Goal: Task Accomplishment & Management: Manage account settings

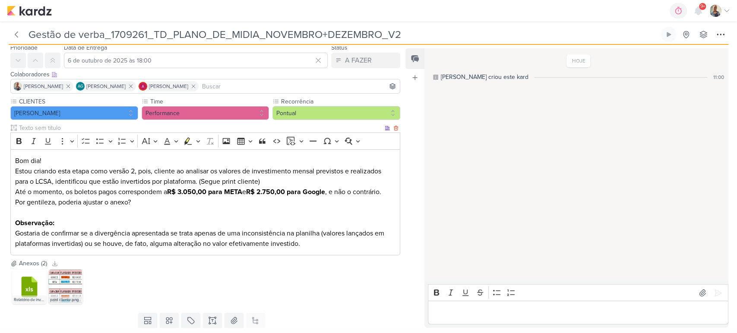
scroll to position [55, 0]
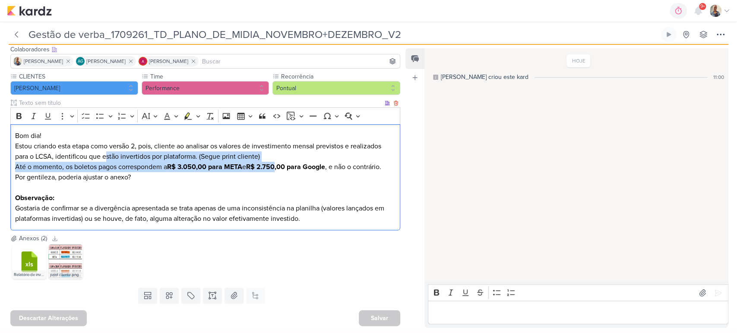
drag, startPoint x: 107, startPoint y: 155, endPoint x: 280, endPoint y: 166, distance: 173.0
click at [280, 166] on div "Bom dia! Estou criando esta etapa como versão 2, pois, cliente ao analisar os v…" at bounding box center [205, 177] width 390 height 107
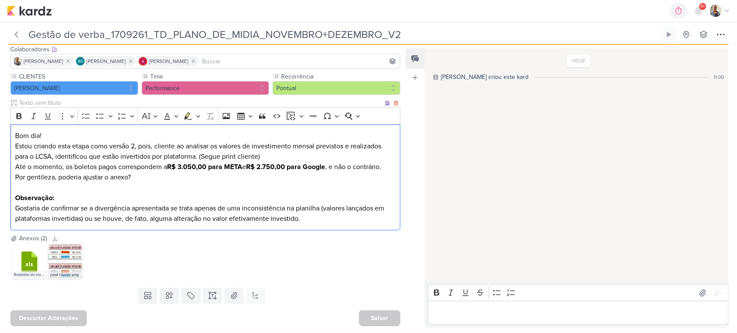
click at [91, 176] on p "Por gentileza, poderia ajustar o anexo? Observação: Gostaria de confirmar se a …" at bounding box center [205, 198] width 381 height 52
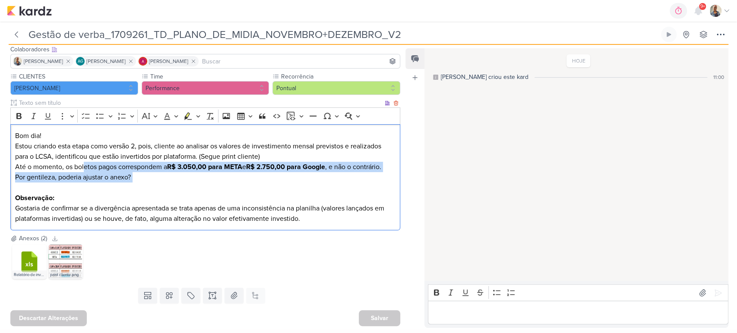
drag, startPoint x: 85, startPoint y: 168, endPoint x: 285, endPoint y: 186, distance: 201.0
click at [285, 186] on div "Bom dia! Estou criando esta etapa como versão 2, pois, cliente ao analisar os v…" at bounding box center [205, 177] width 390 height 107
click at [214, 177] on p "Por gentileza, poderia ajustar o anexo? Observação: Gostaria de confirmar se a …" at bounding box center [205, 198] width 381 height 52
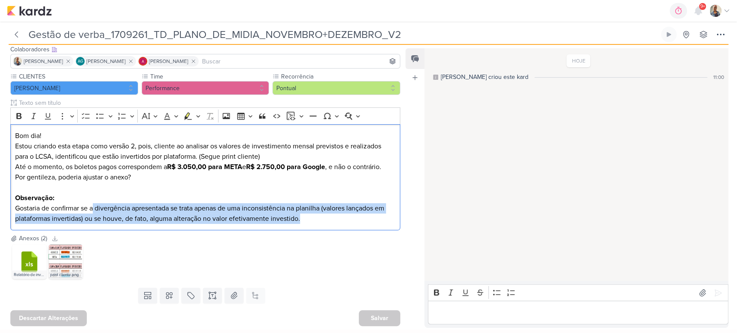
drag, startPoint x: 94, startPoint y: 211, endPoint x: 372, endPoint y: 239, distance: 278.9
click at [372, 239] on div "Responsável Distribuição Time Estratégico Nenhum contato encontrado create new …" at bounding box center [201, 187] width 403 height 281
click at [316, 219] on p "Por gentileza, poderia ajustar o anexo? Observação: Gostaria de confirmar se a …" at bounding box center [205, 198] width 381 height 52
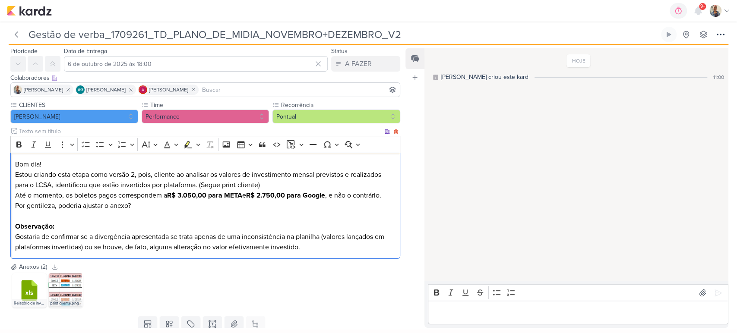
scroll to position [0, 0]
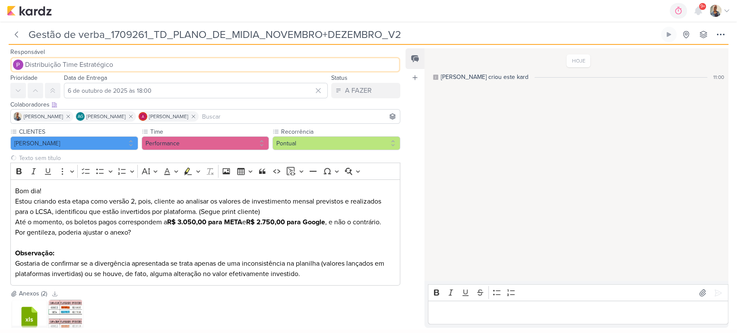
click at [111, 60] on span "Distribuição Time Estratégico" at bounding box center [69, 65] width 88 height 10
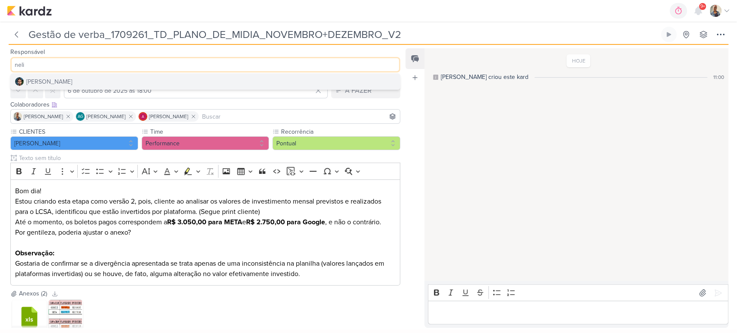
type input "neli"
click at [94, 79] on button "[PERSON_NAME]" at bounding box center [205, 82] width 389 height 16
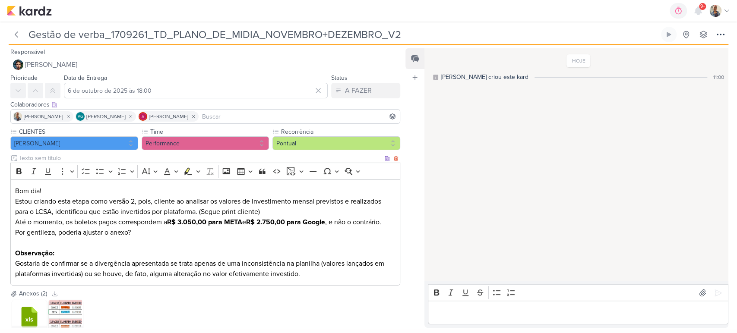
scroll to position [56, 0]
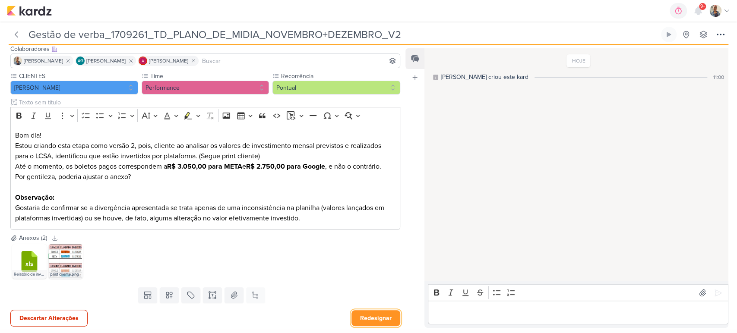
click at [387, 313] on button "Redesignar" at bounding box center [375, 318] width 49 height 16
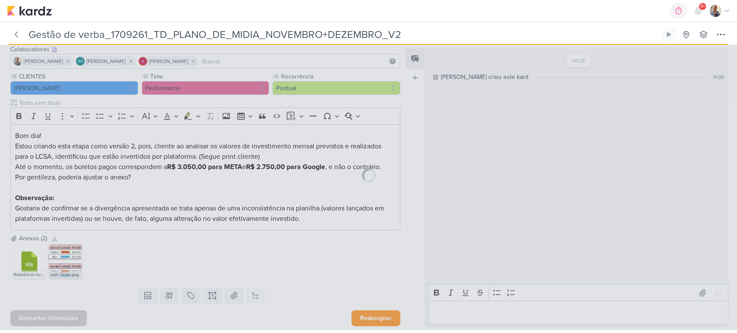
scroll to position [55, 0]
